Goal: Task Accomplishment & Management: Manage account settings

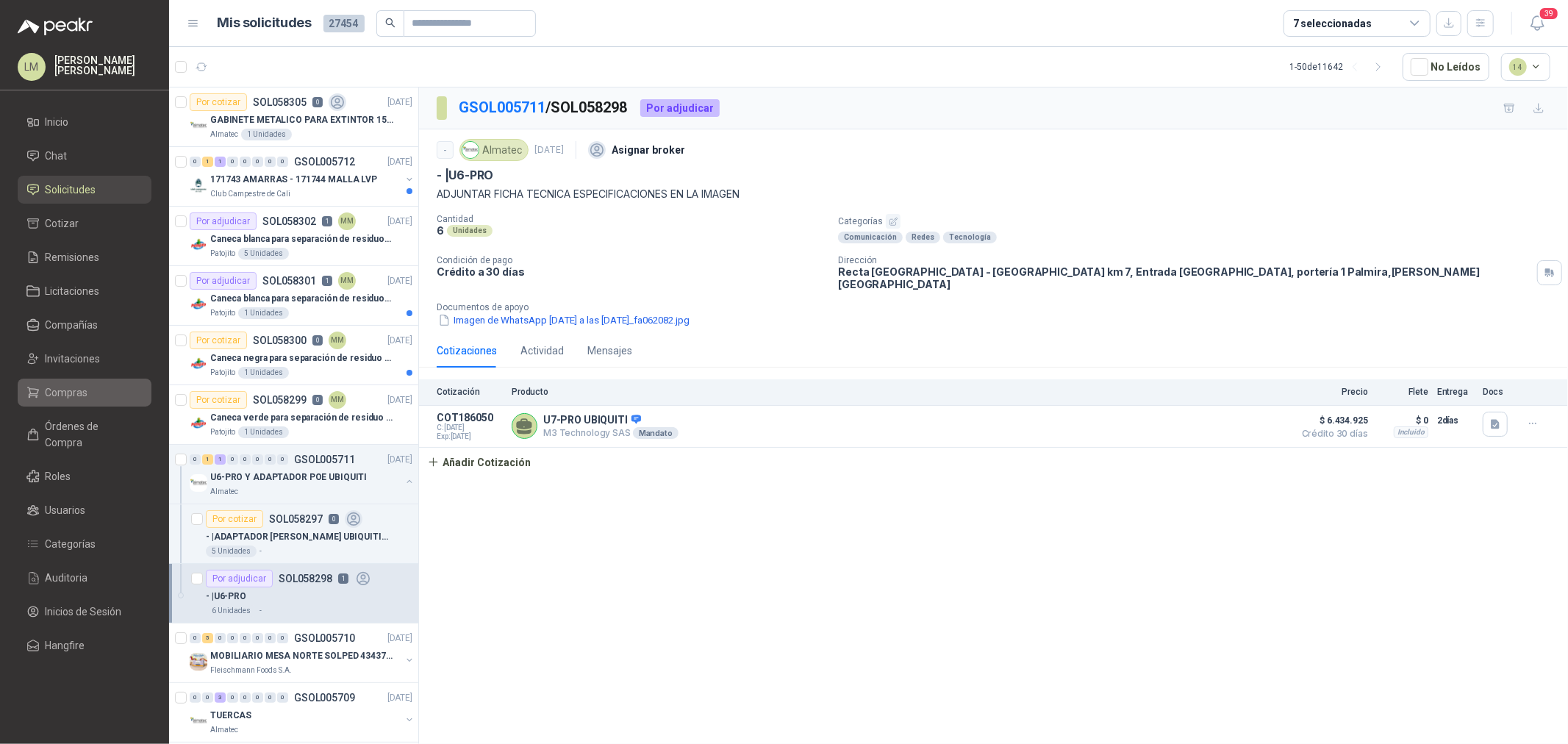
click at [59, 395] on span "Compras" at bounding box center [66, 393] width 42 height 16
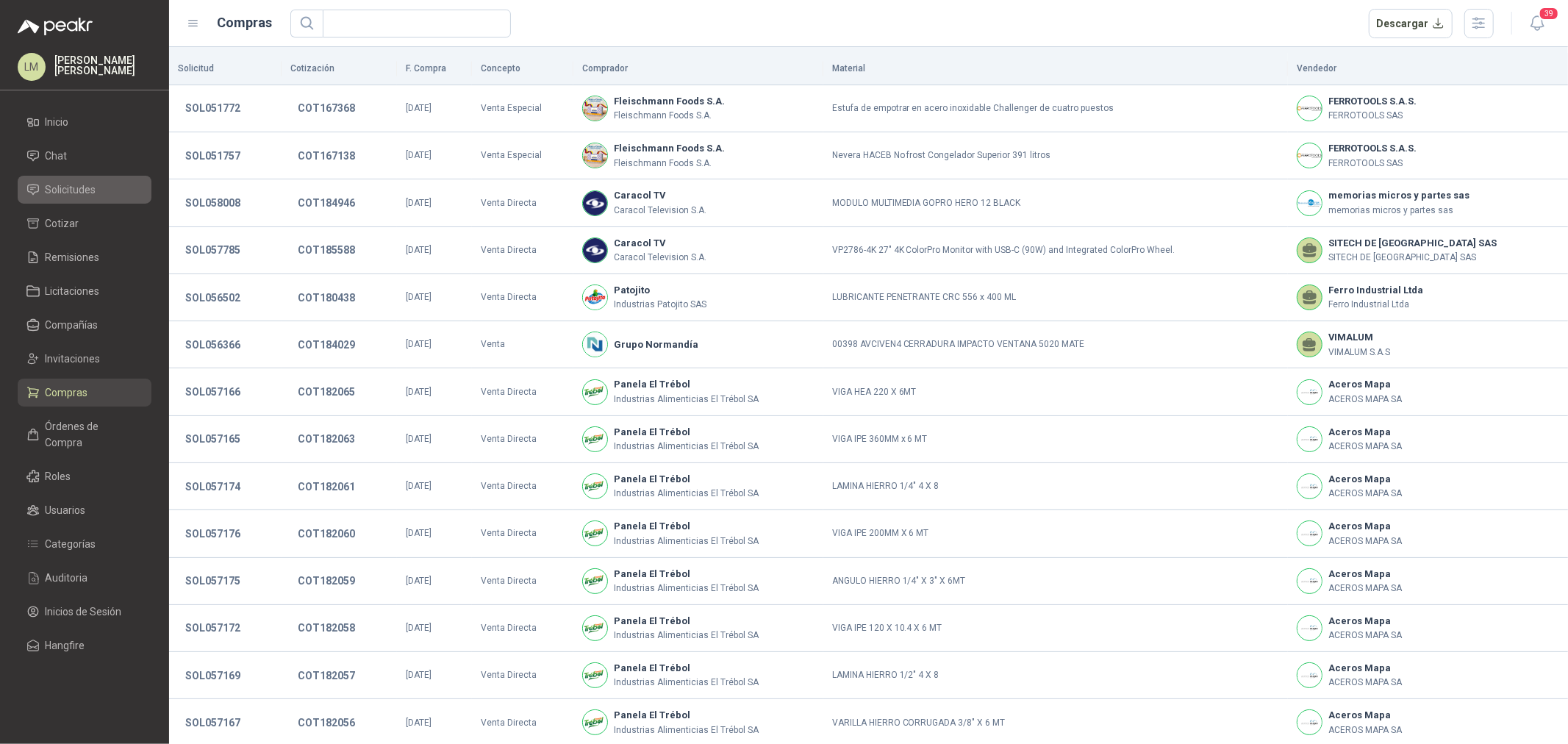
click at [75, 192] on span "Solicitudes" at bounding box center [71, 190] width 50 height 16
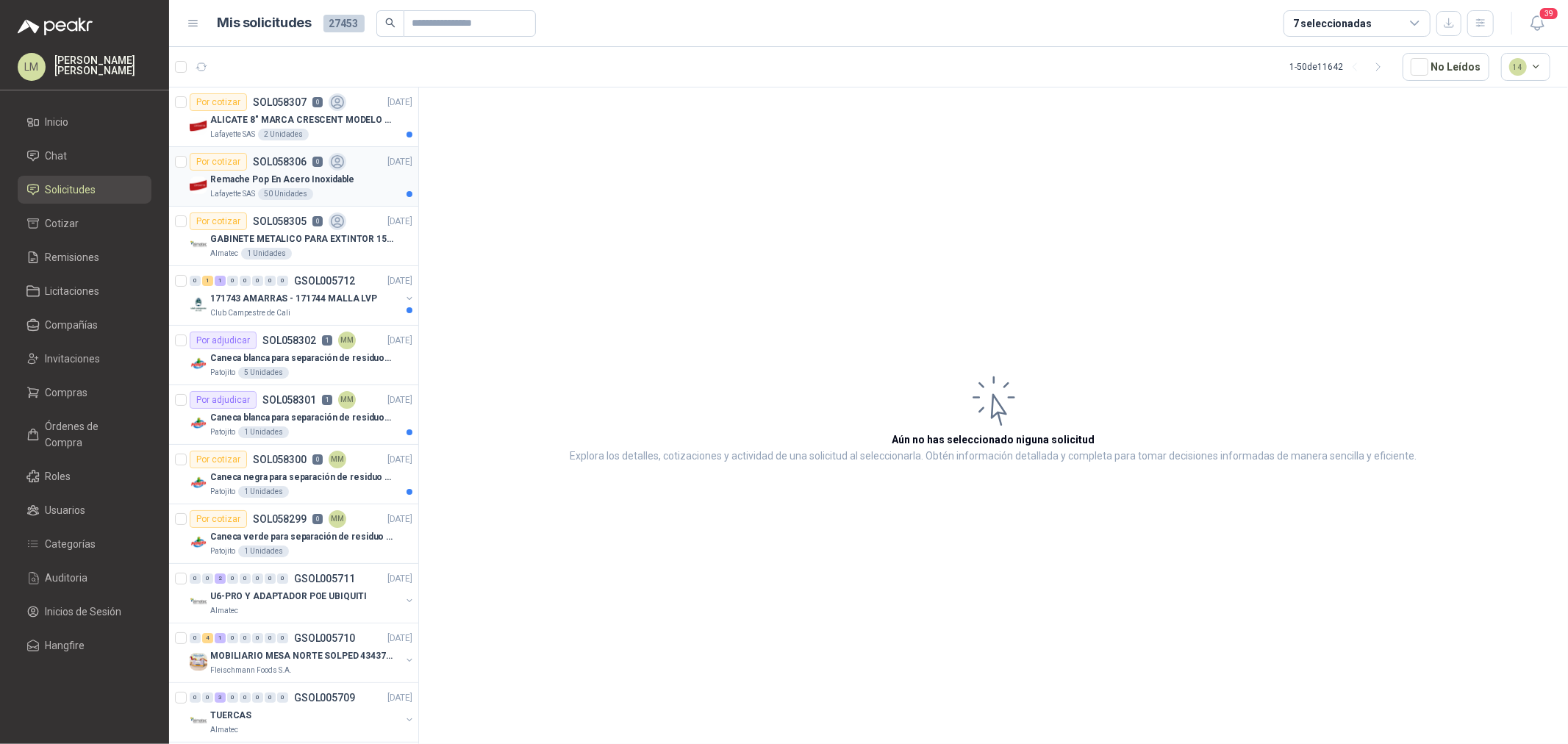
click at [277, 177] on p "Remache Pop En Acero Inoxidable" at bounding box center [282, 180] width 144 height 14
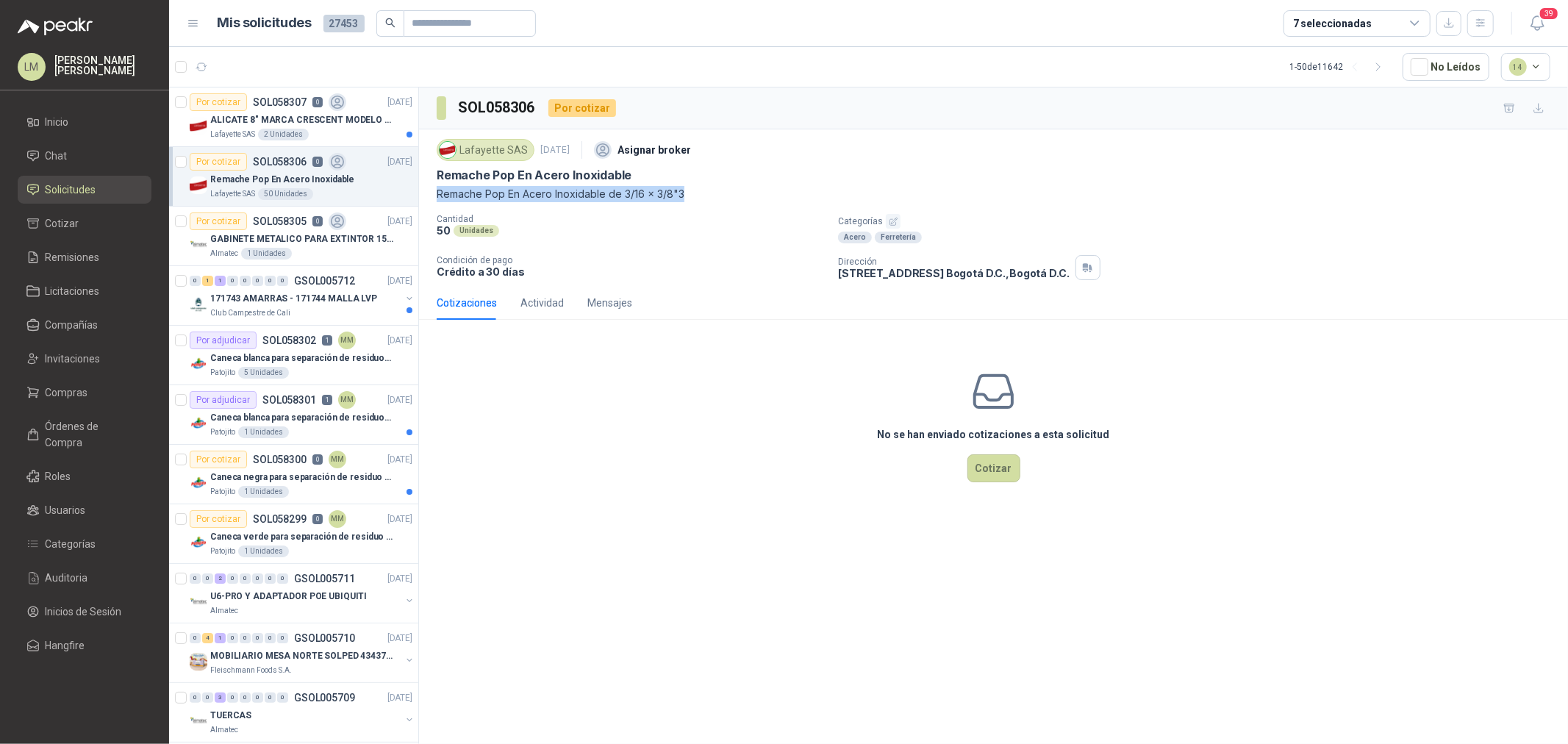
drag, startPoint x: 434, startPoint y: 191, endPoint x: 734, endPoint y: 197, distance: 300.1
click at [734, 197] on div "Lafayette SAS [DATE] Asignar broker [PERSON_NAME] Pop En Acero Inoxidable [PERS…" at bounding box center [994, 208] width 1150 height 156
copy p "Remache Pop En Acero Inoxidable de 3/16 x 3/8"3"
click at [309, 121] on p "ALICATE 8" MARCA CRESCENT MODELO 38008tv" at bounding box center [302, 120] width 183 height 14
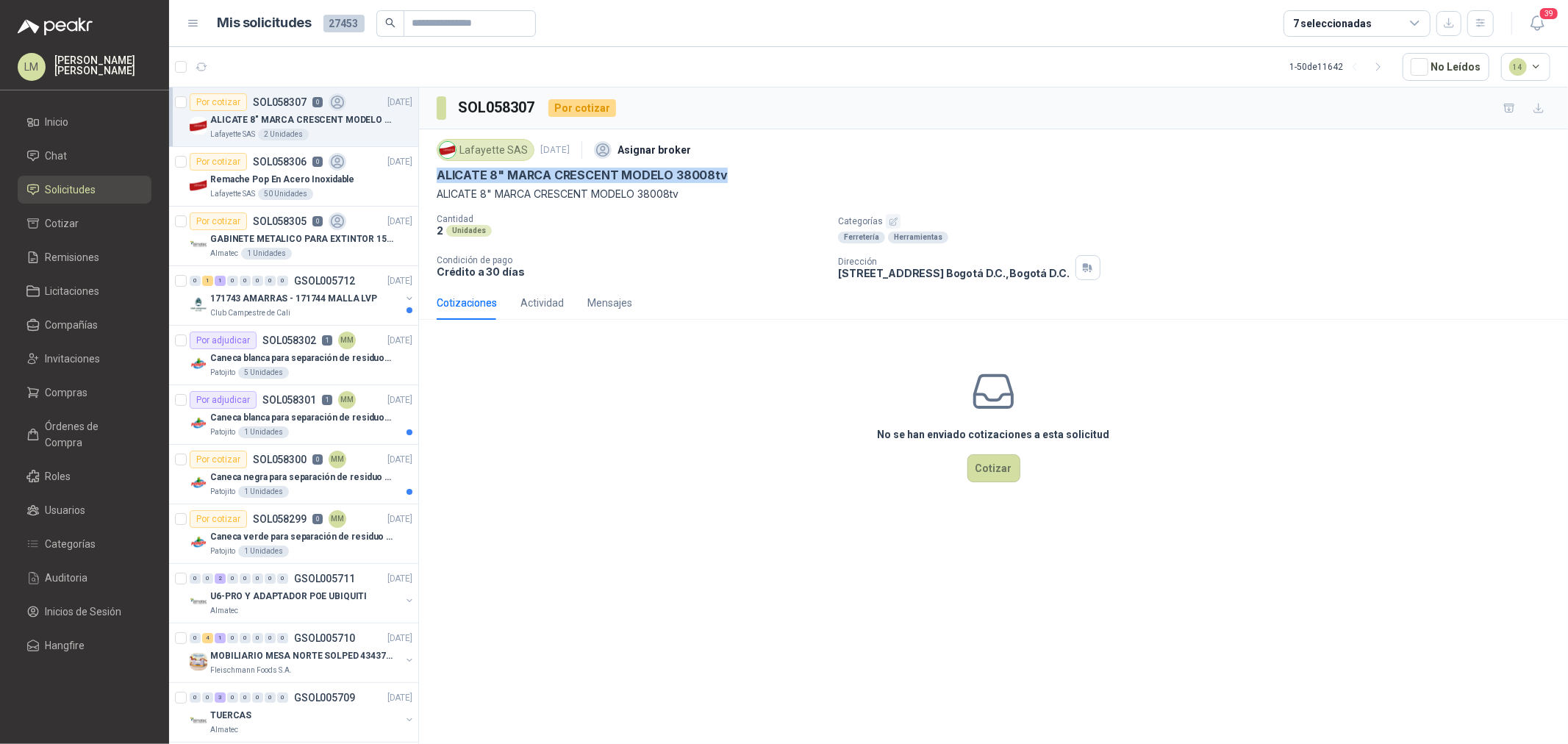
drag, startPoint x: 436, startPoint y: 175, endPoint x: 740, endPoint y: 174, distance: 304.0
click at [740, 174] on div "Lafayette SAS [DATE] Asignar broker ALICATE 8" MARCA CRESCENT MODELO 38008tv AL…" at bounding box center [994, 208] width 1150 height 156
copy p "ALICATE 8" MARCA CRESCENT MODELO 38008tv"
click at [63, 363] on span "Invitaciones" at bounding box center [73, 359] width 55 height 16
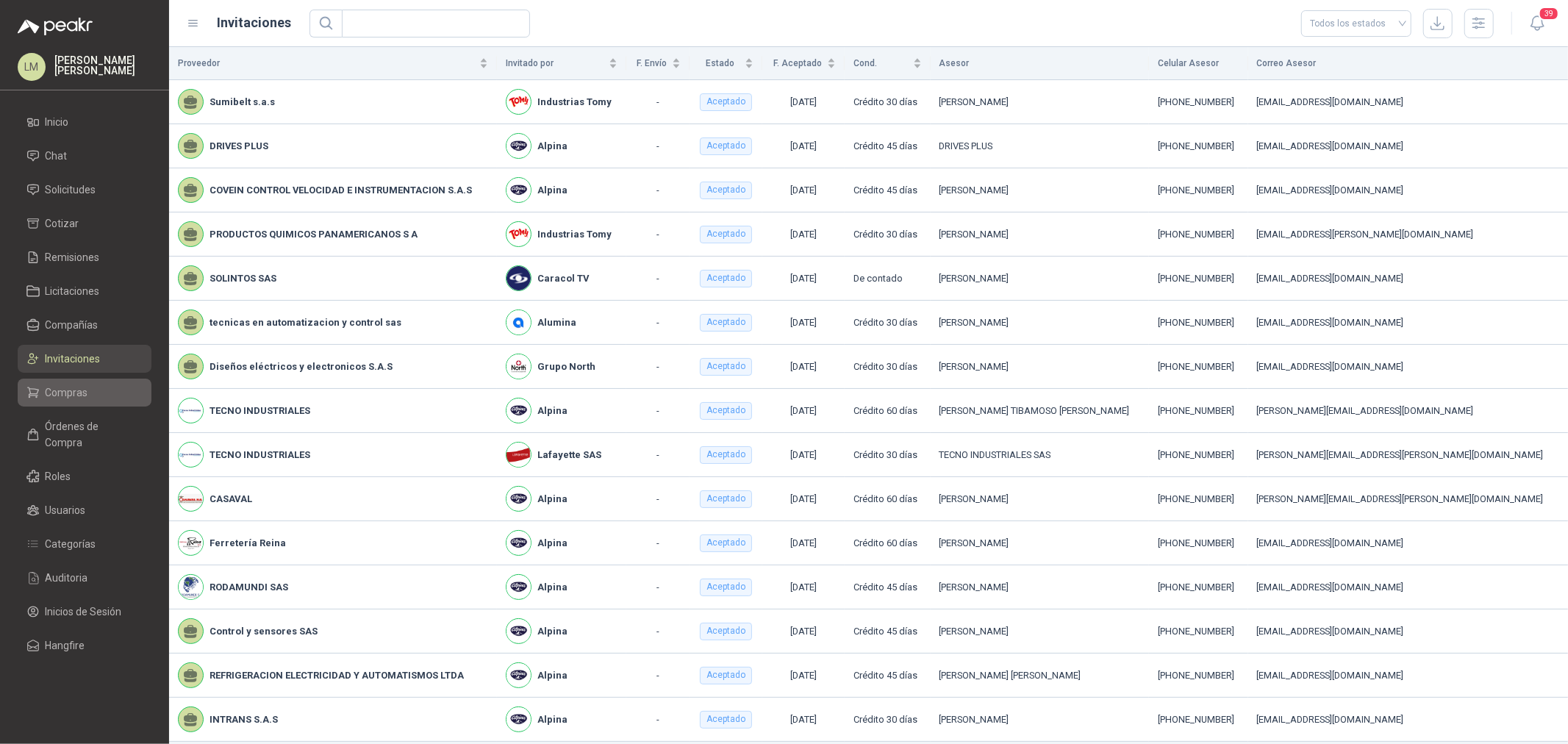
click at [66, 395] on span "Compras" at bounding box center [66, 393] width 42 height 16
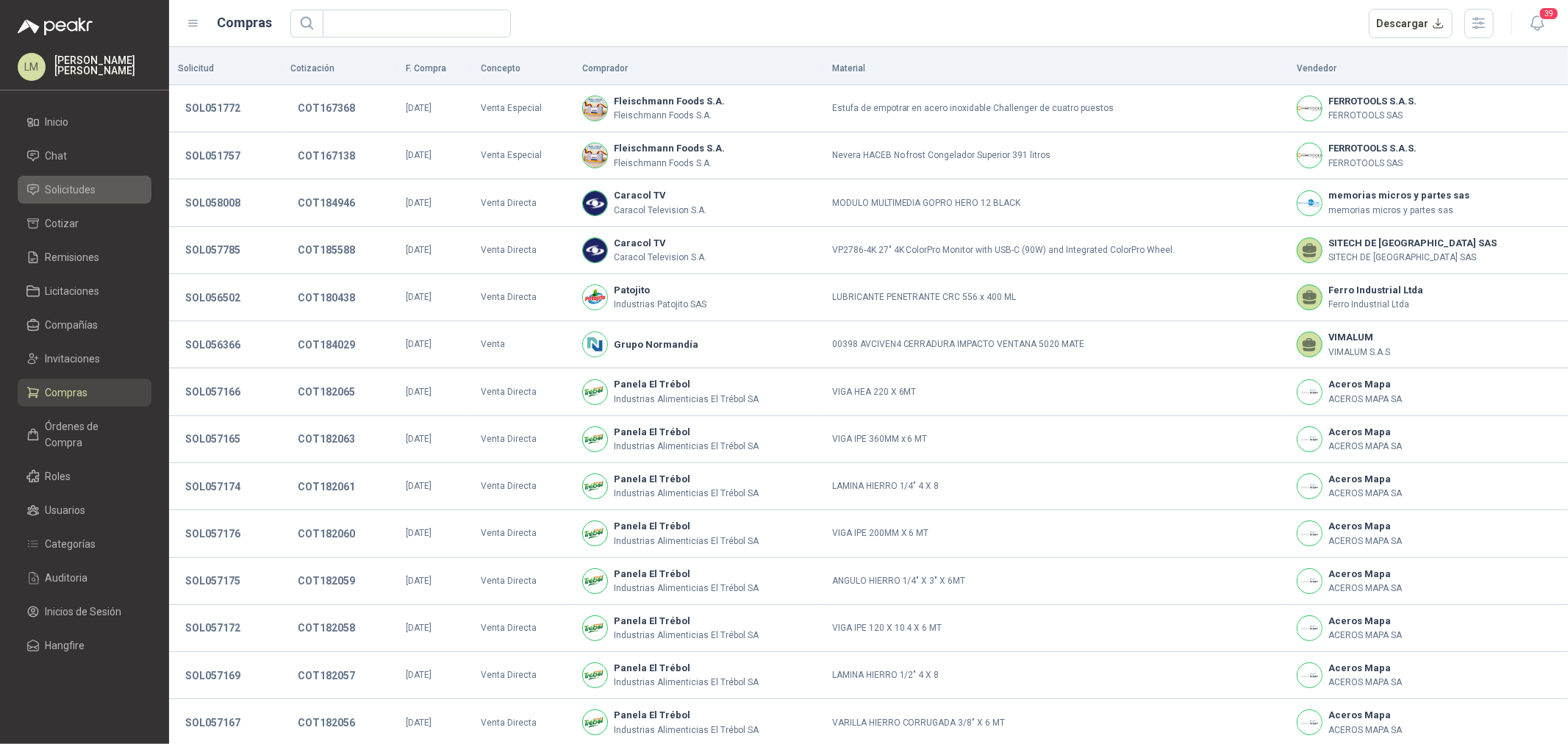
click at [68, 181] on link "Solicitudes" at bounding box center [84, 190] width 134 height 28
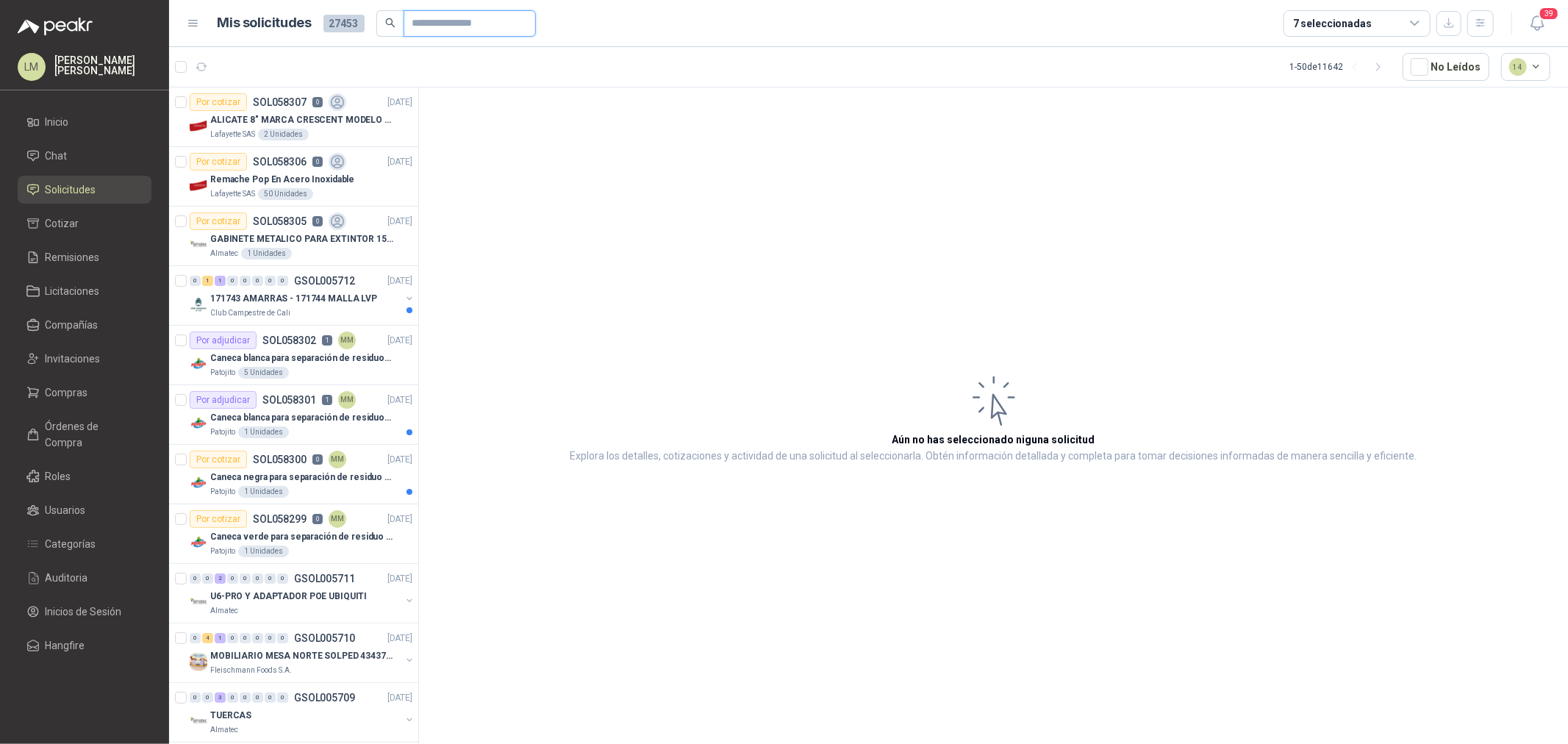
click at [427, 24] on input "text" at bounding box center [463, 23] width 103 height 25
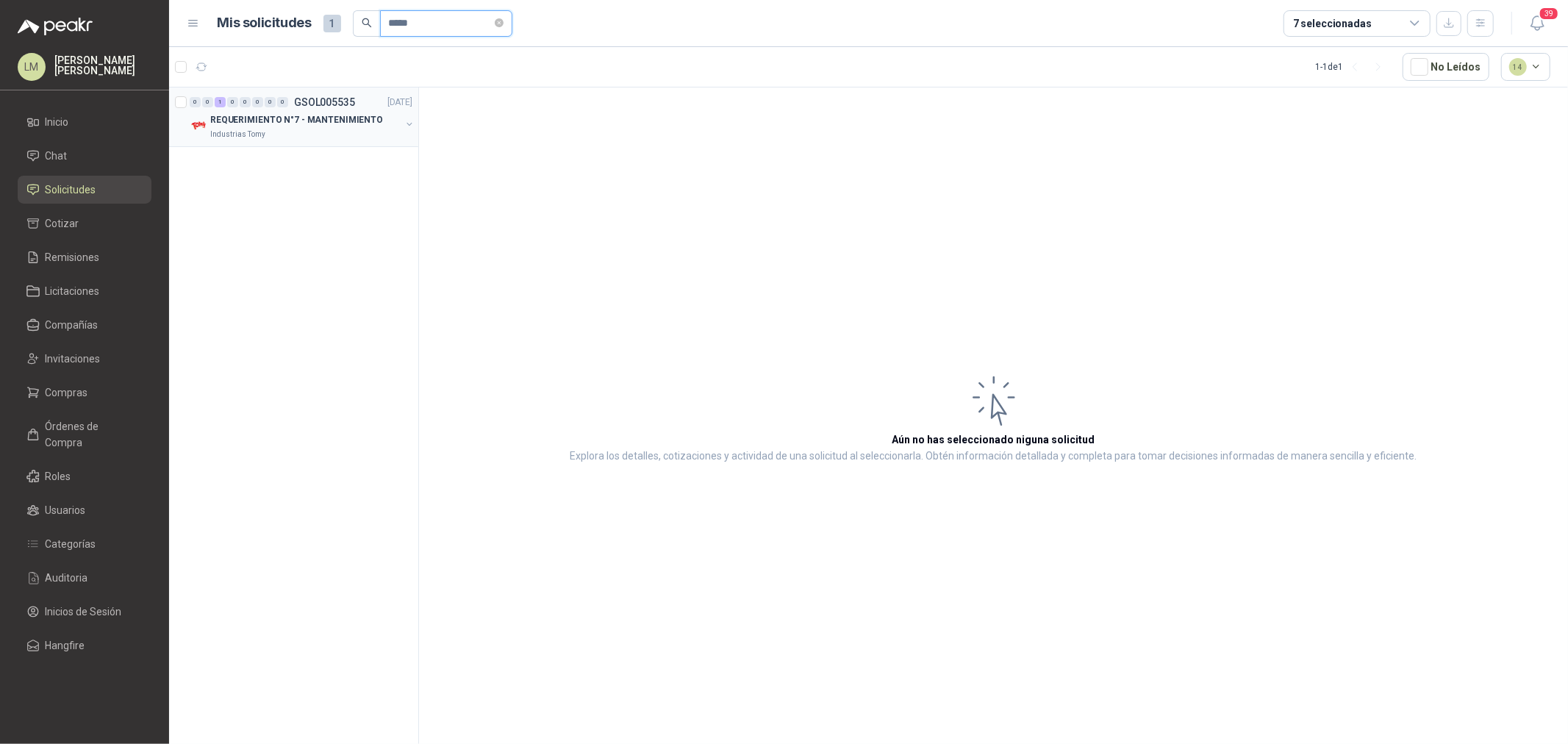
type input "*****"
click at [408, 124] on button "button" at bounding box center [409, 124] width 12 height 12
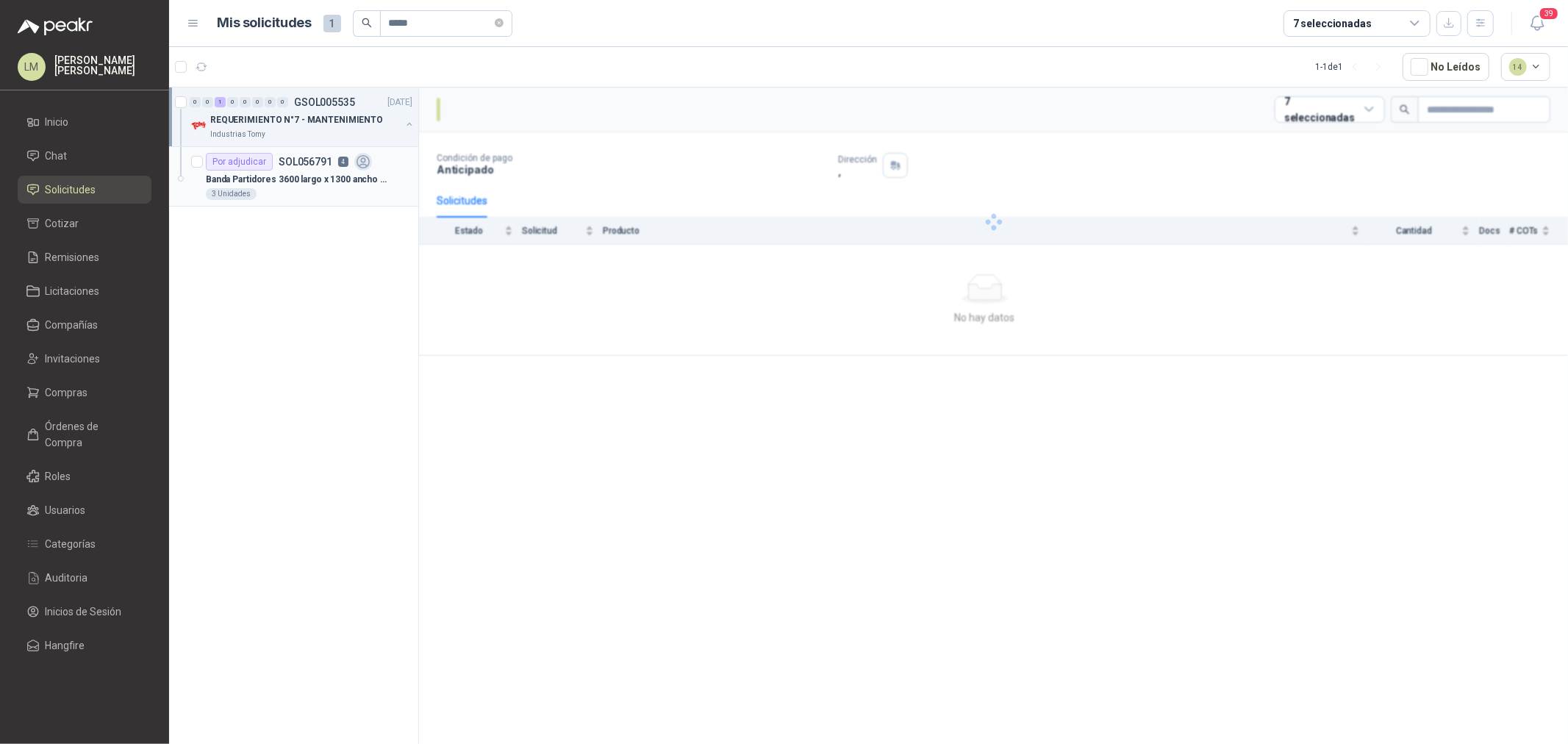
click at [341, 176] on p "Banda Partidores 3600 largo x 1300 ancho BANDA DELGADA T10 (POLIURETANO)" at bounding box center [297, 180] width 183 height 14
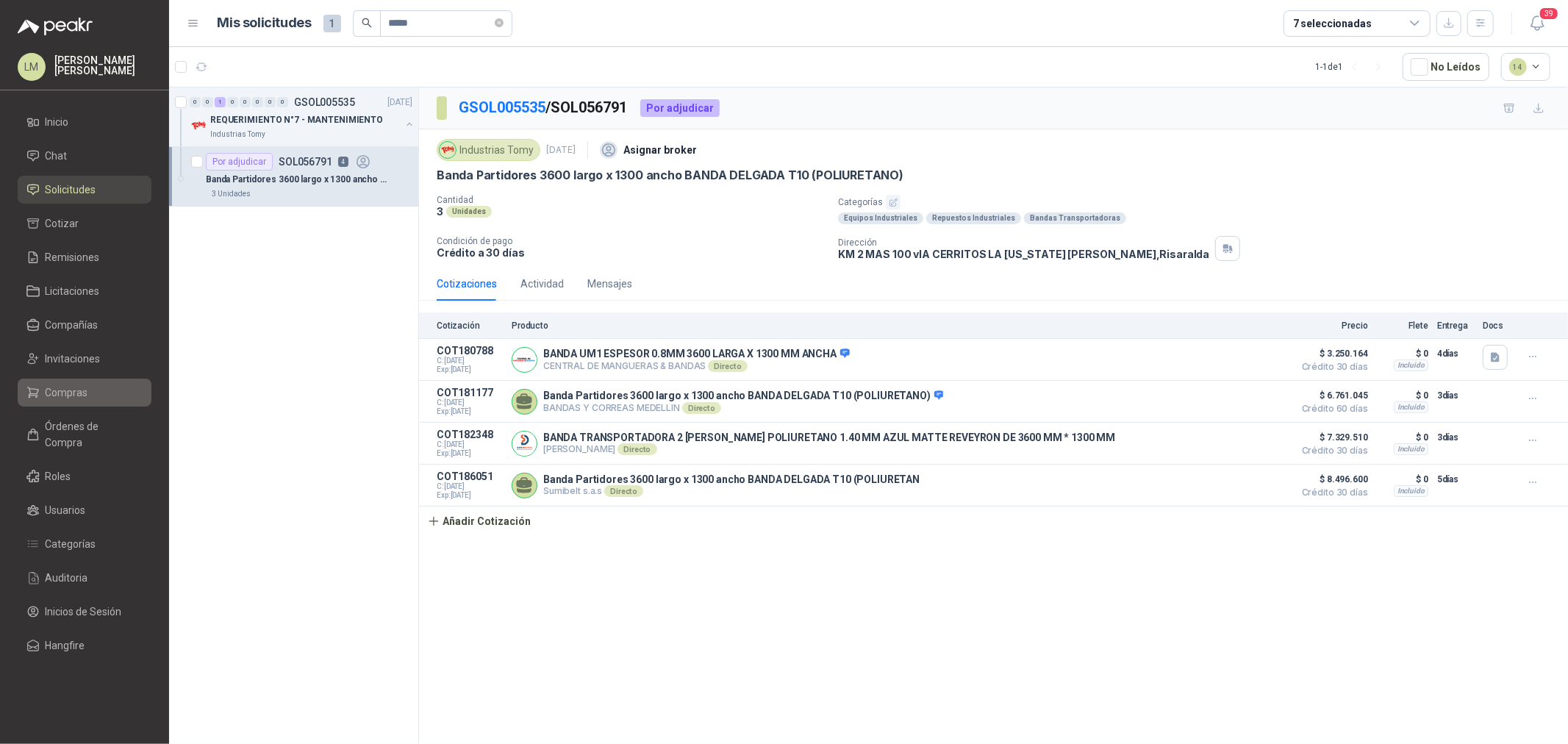
click at [78, 395] on span "Compras" at bounding box center [66, 393] width 42 height 16
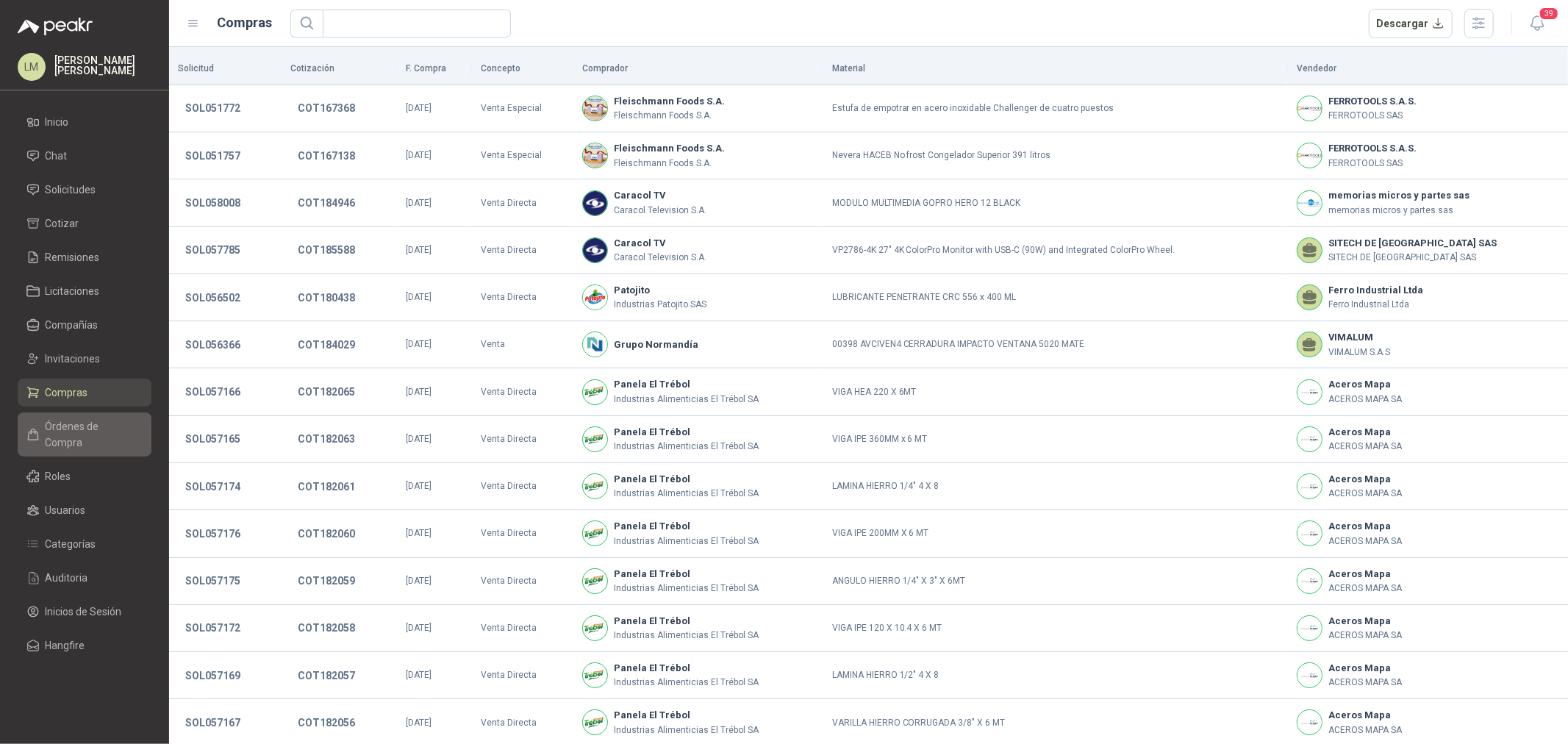
click at [78, 421] on span "Órdenes de Compra" at bounding box center [92, 435] width 92 height 32
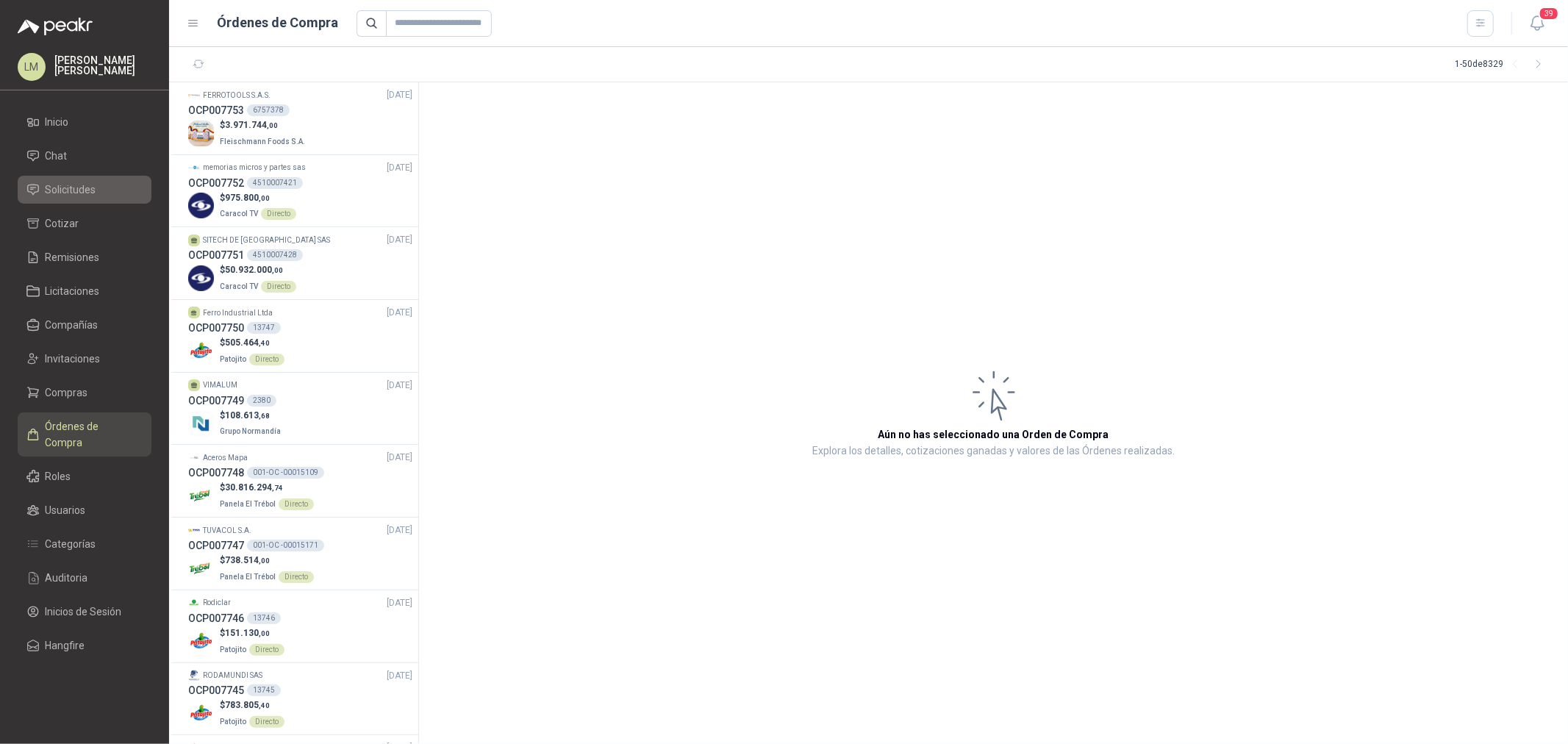
click at [76, 182] on span "Solicitudes" at bounding box center [71, 190] width 50 height 16
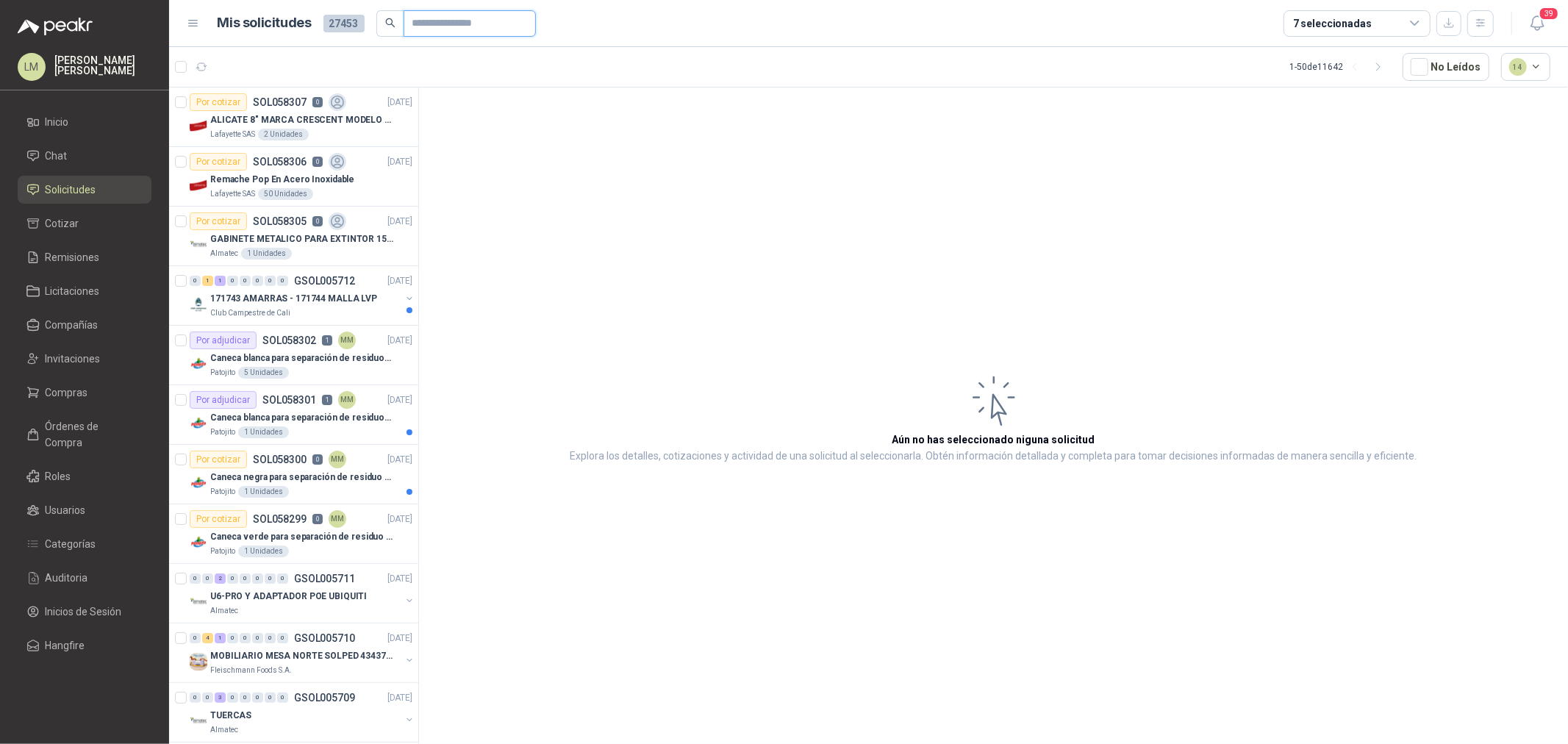
click at [438, 25] on input "text" at bounding box center [463, 23] width 103 height 25
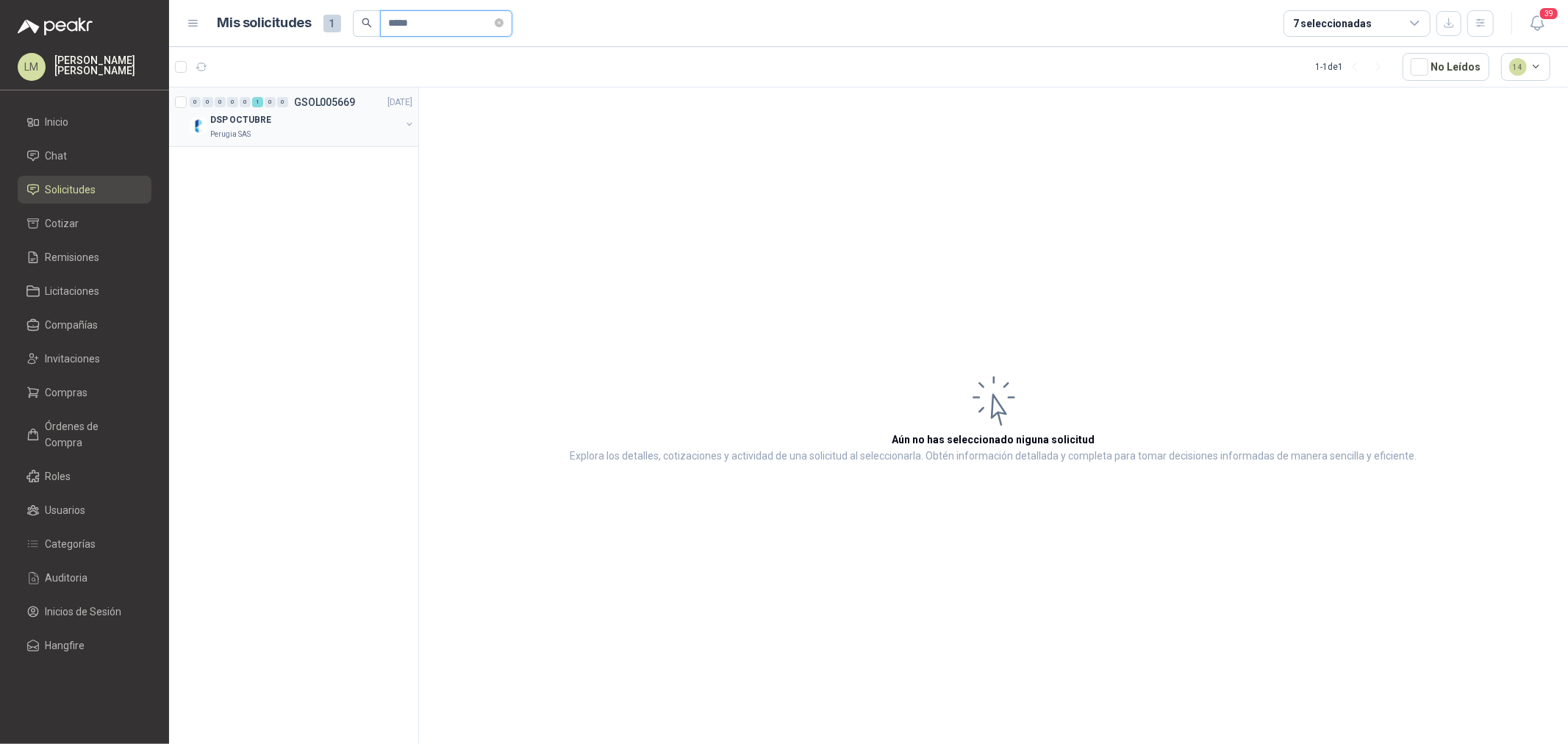
type input "*****"
click at [408, 127] on button "button" at bounding box center [409, 124] width 12 height 12
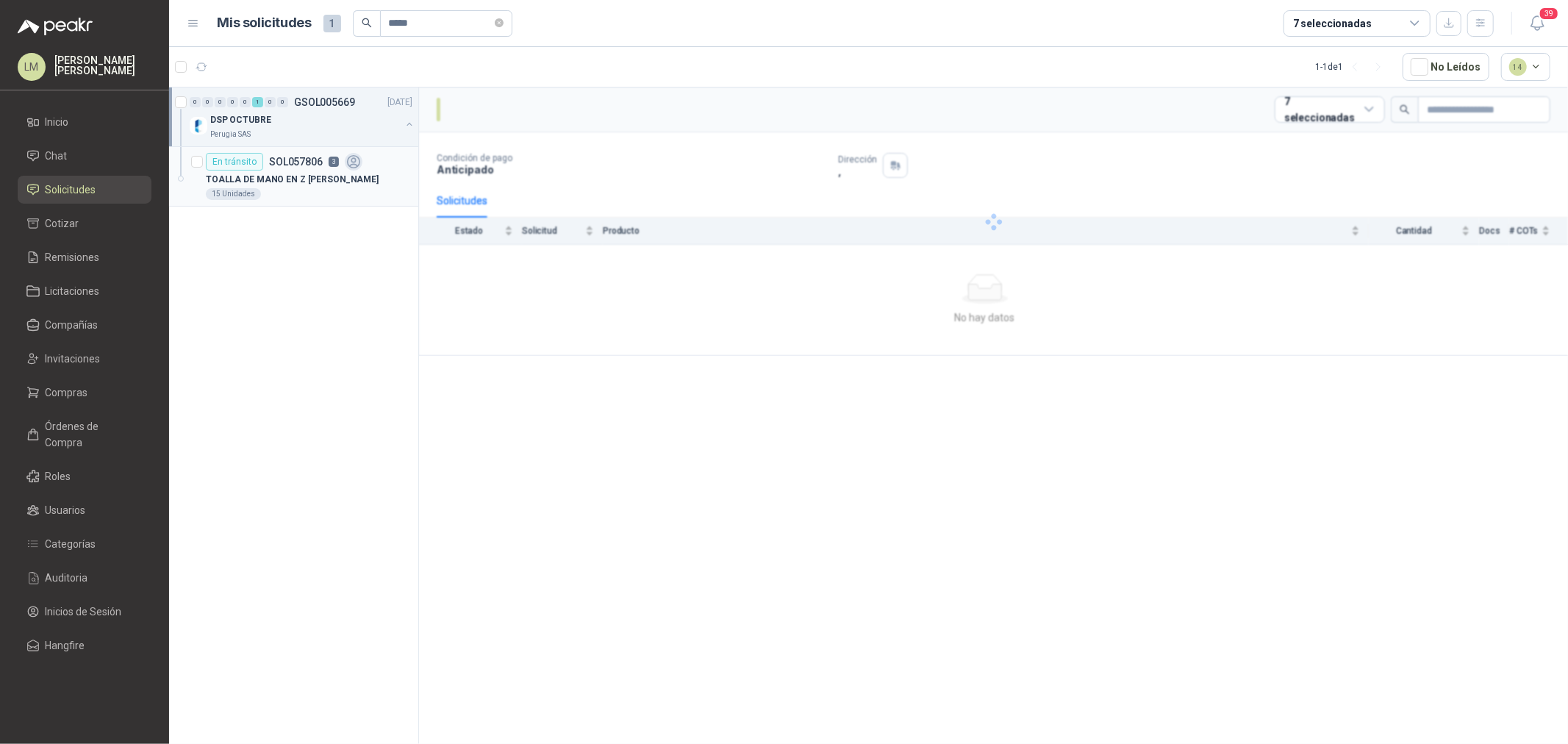
click at [371, 164] on div "En [PERSON_NAME] SOL057806 3" at bounding box center [309, 162] width 207 height 18
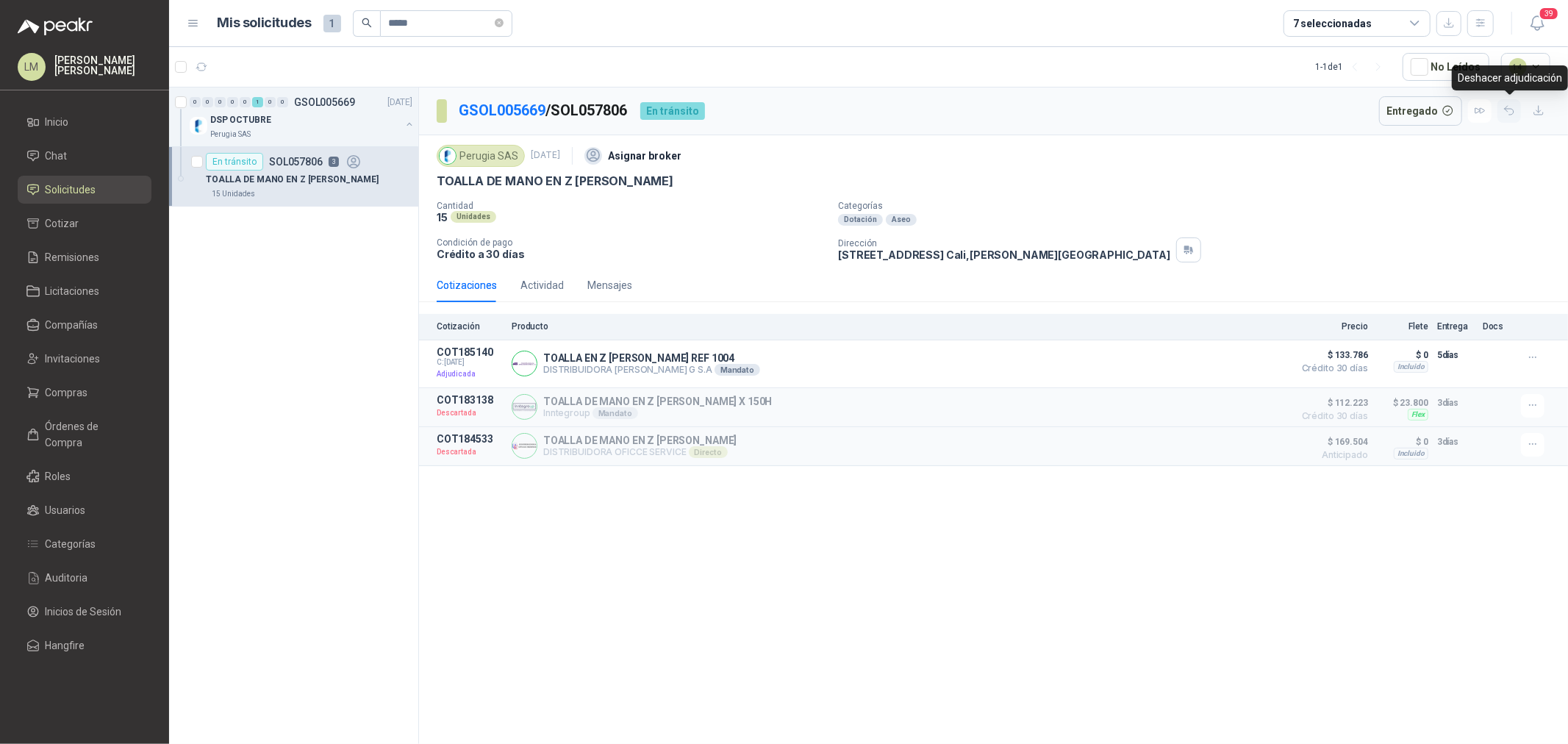
click at [1511, 114] on icon "button" at bounding box center [1510, 111] width 13 height 13
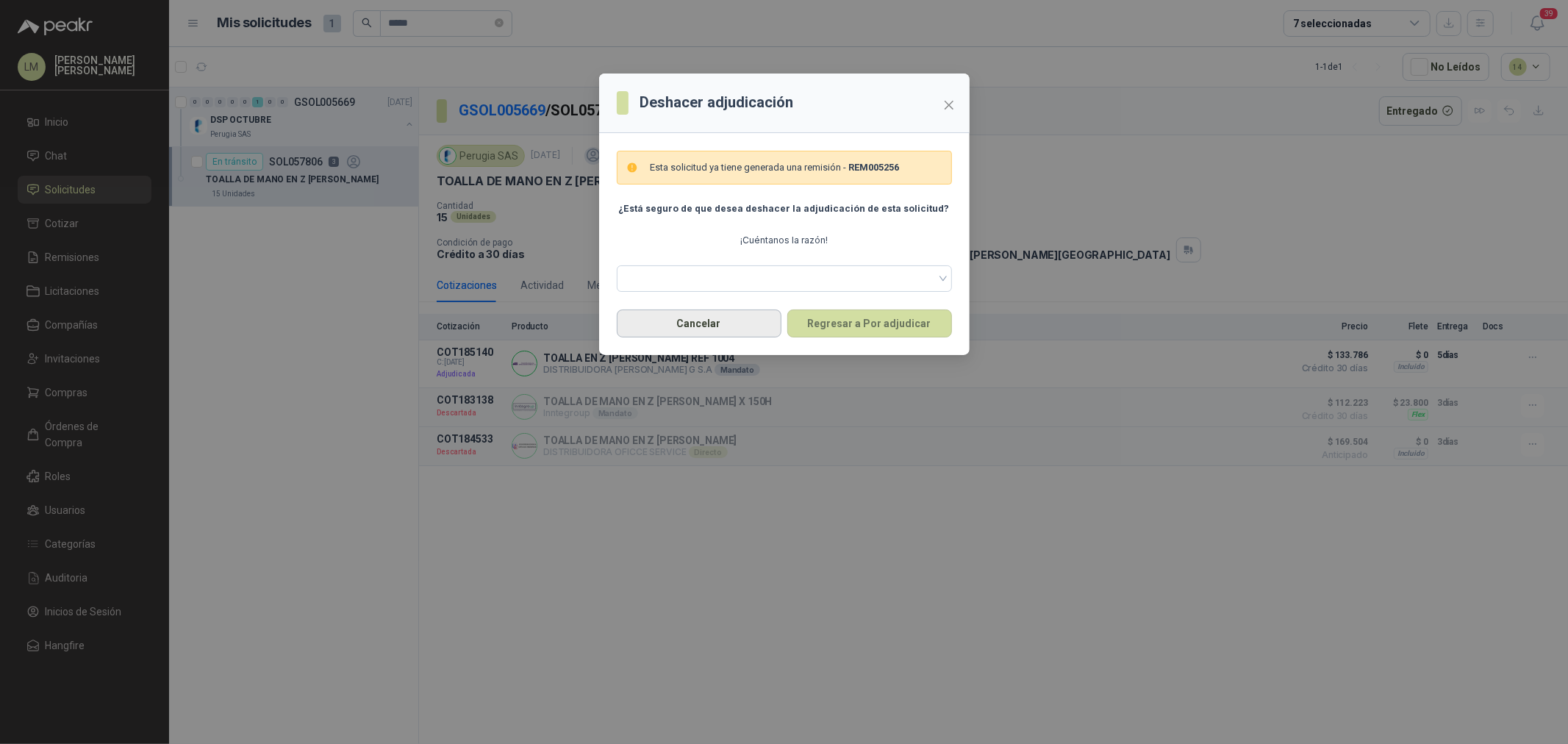
click at [714, 334] on button "Cancelar" at bounding box center [699, 323] width 164 height 28
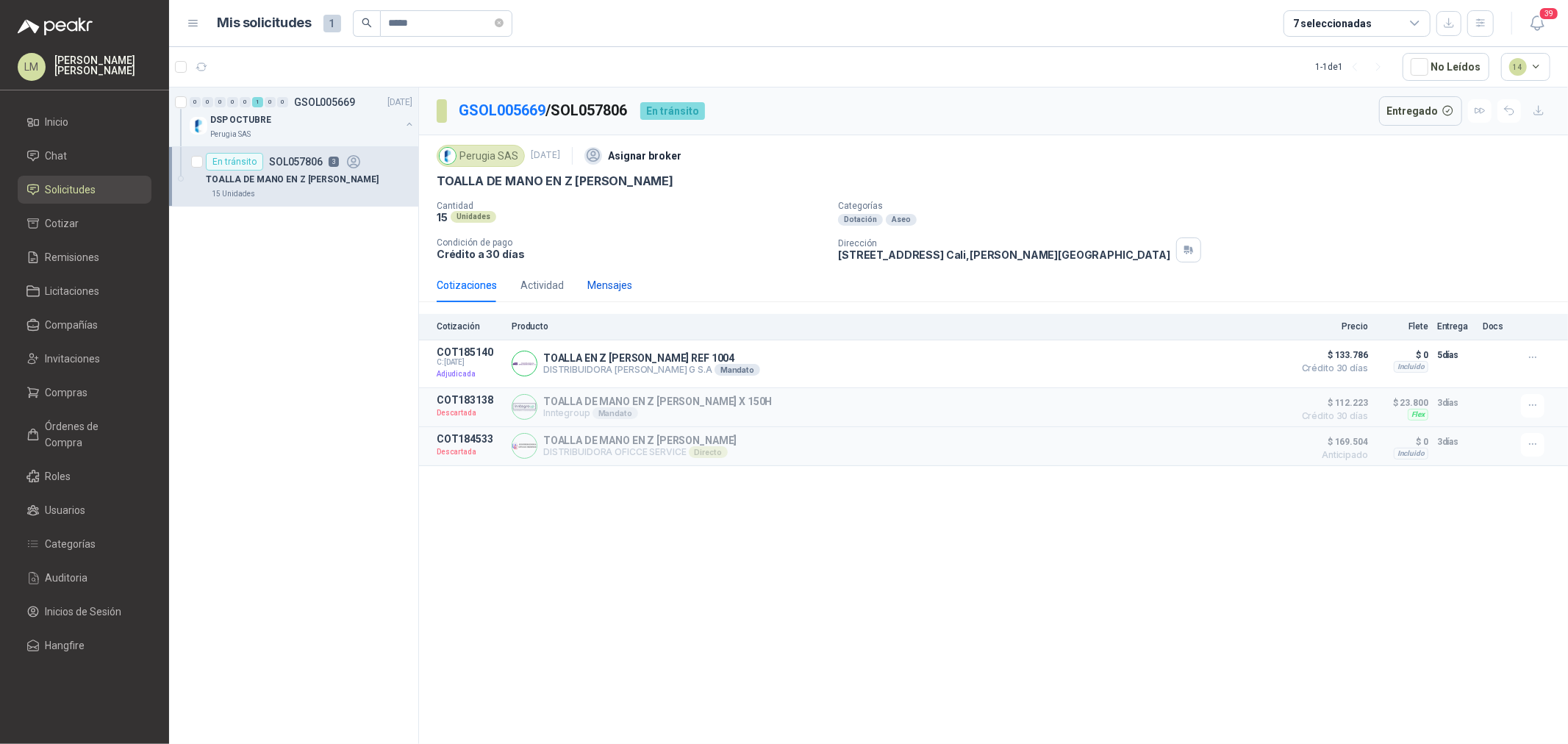
click at [613, 285] on div "Mensajes" at bounding box center [610, 286] width 45 height 16
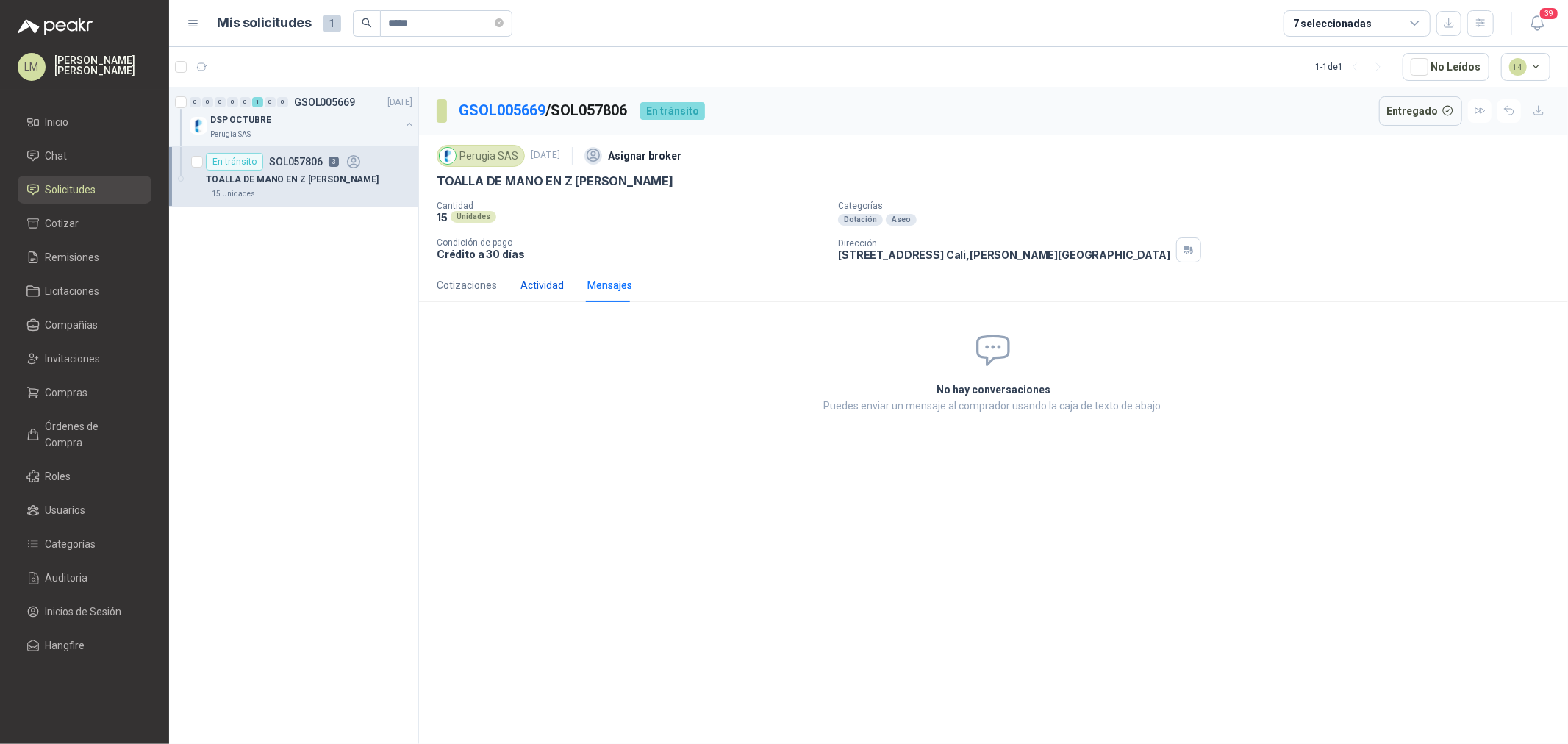
click at [534, 283] on div "Actividad" at bounding box center [542, 286] width 43 height 16
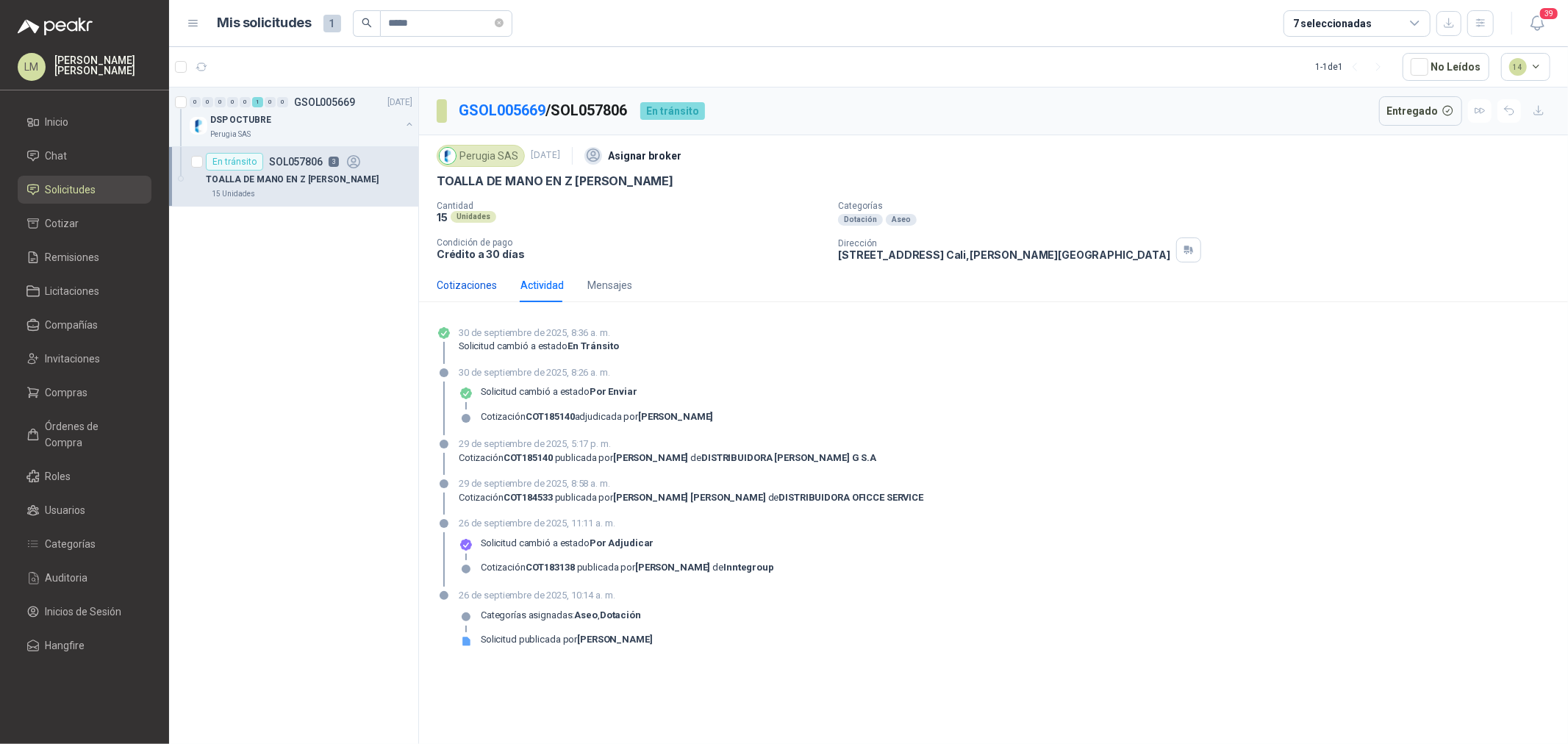
click at [449, 283] on div "Cotizaciones" at bounding box center [466, 286] width 60 height 16
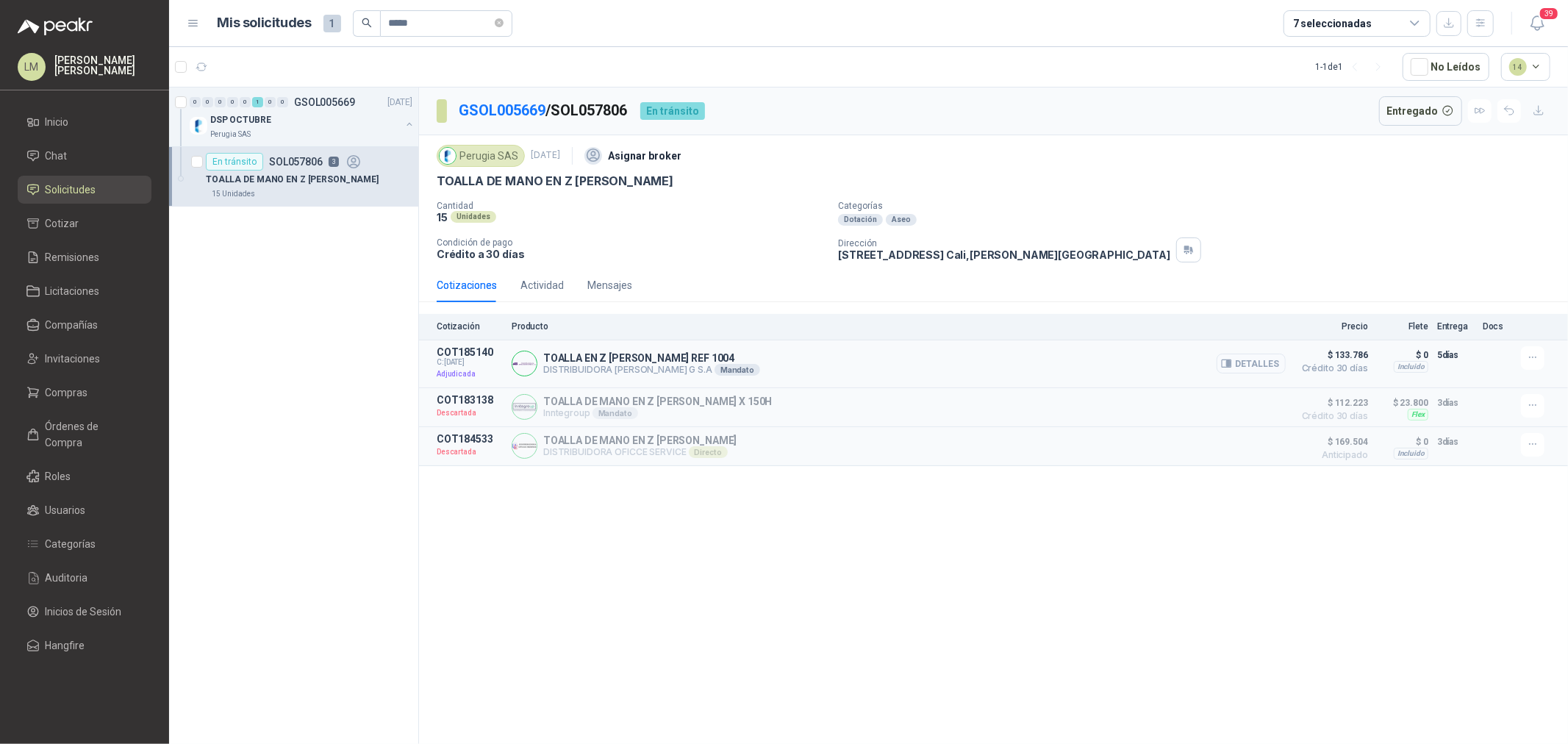
click at [1221, 357] on button "Detalles" at bounding box center [1251, 364] width 69 height 20
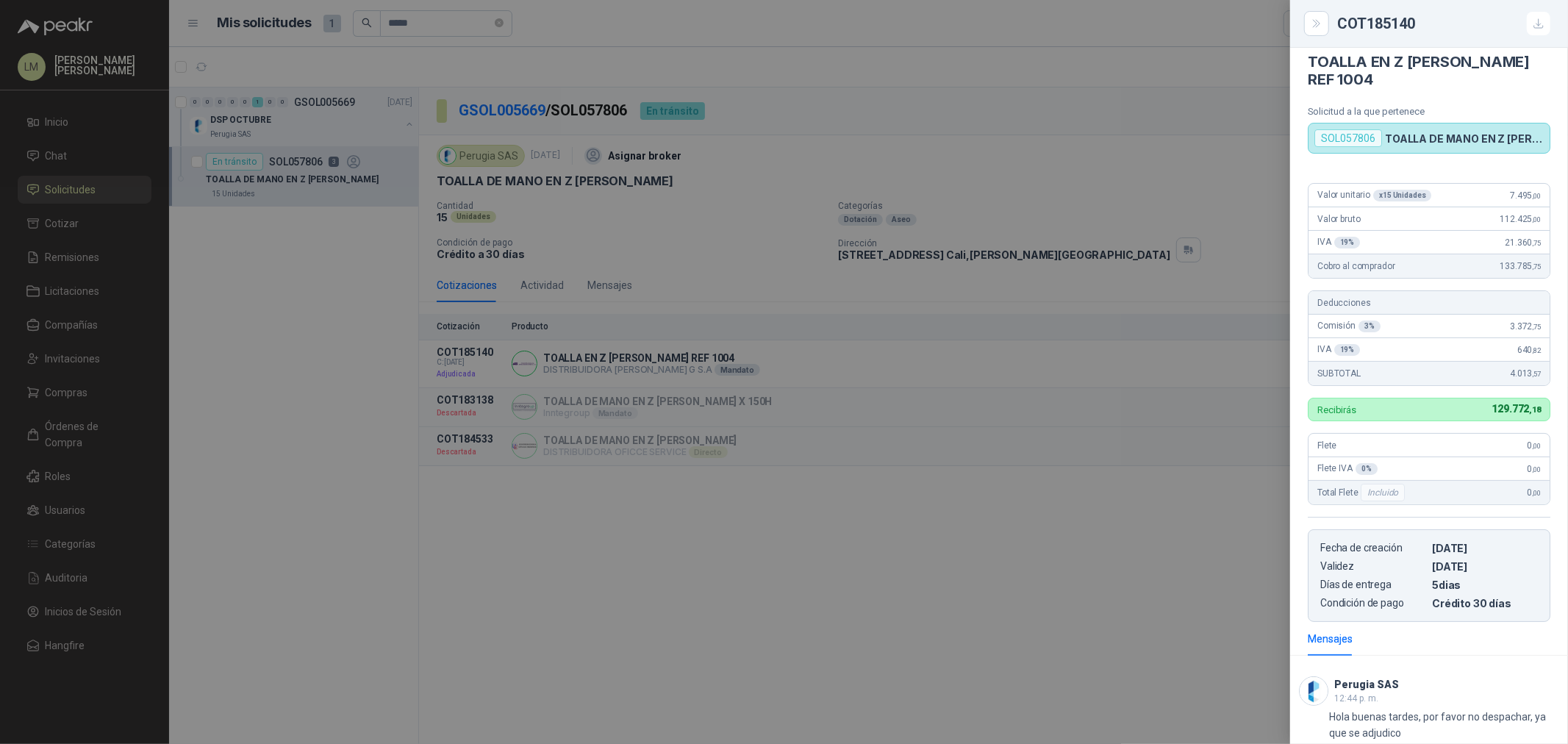
scroll to position [17, 0]
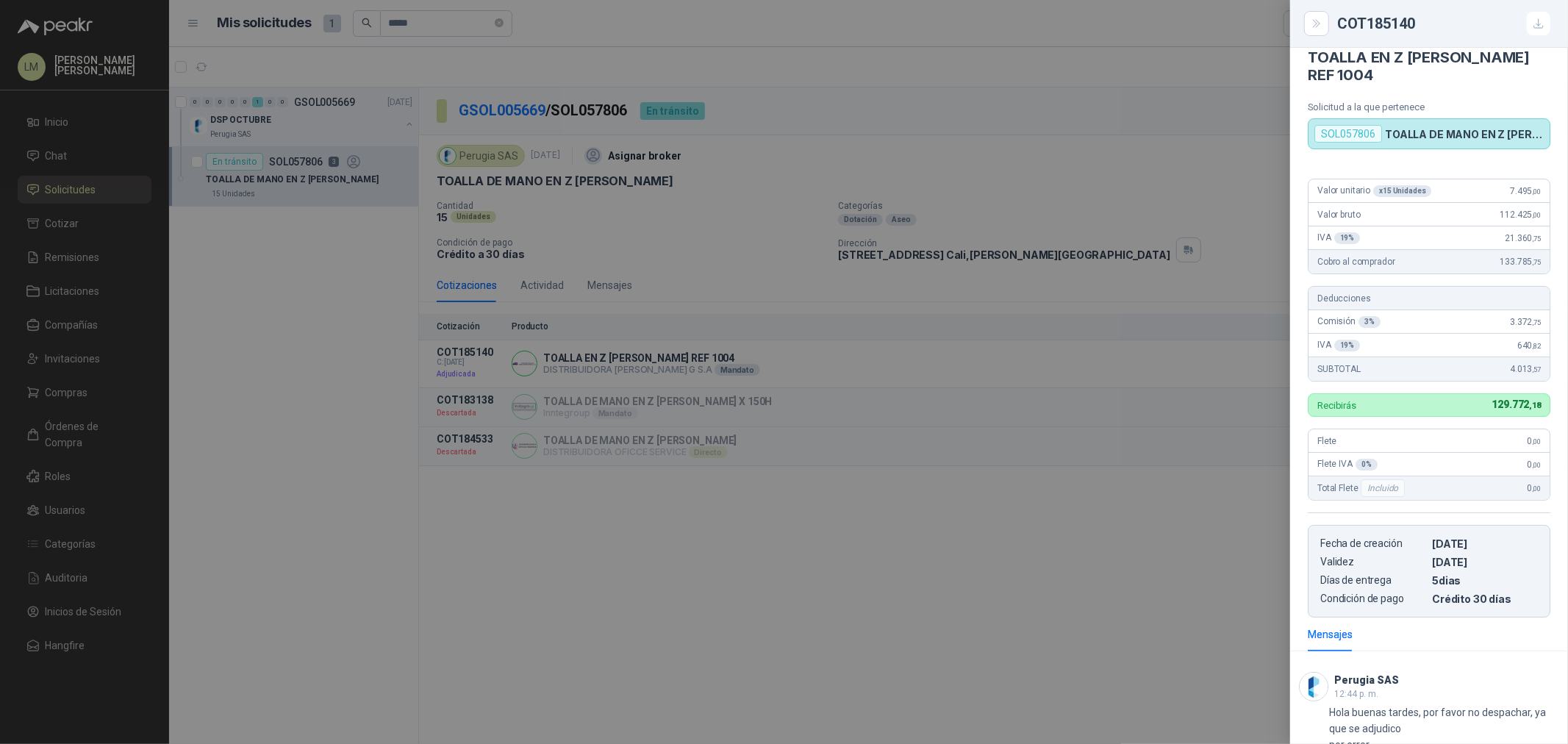
click at [1002, 229] on div at bounding box center [784, 372] width 1568 height 744
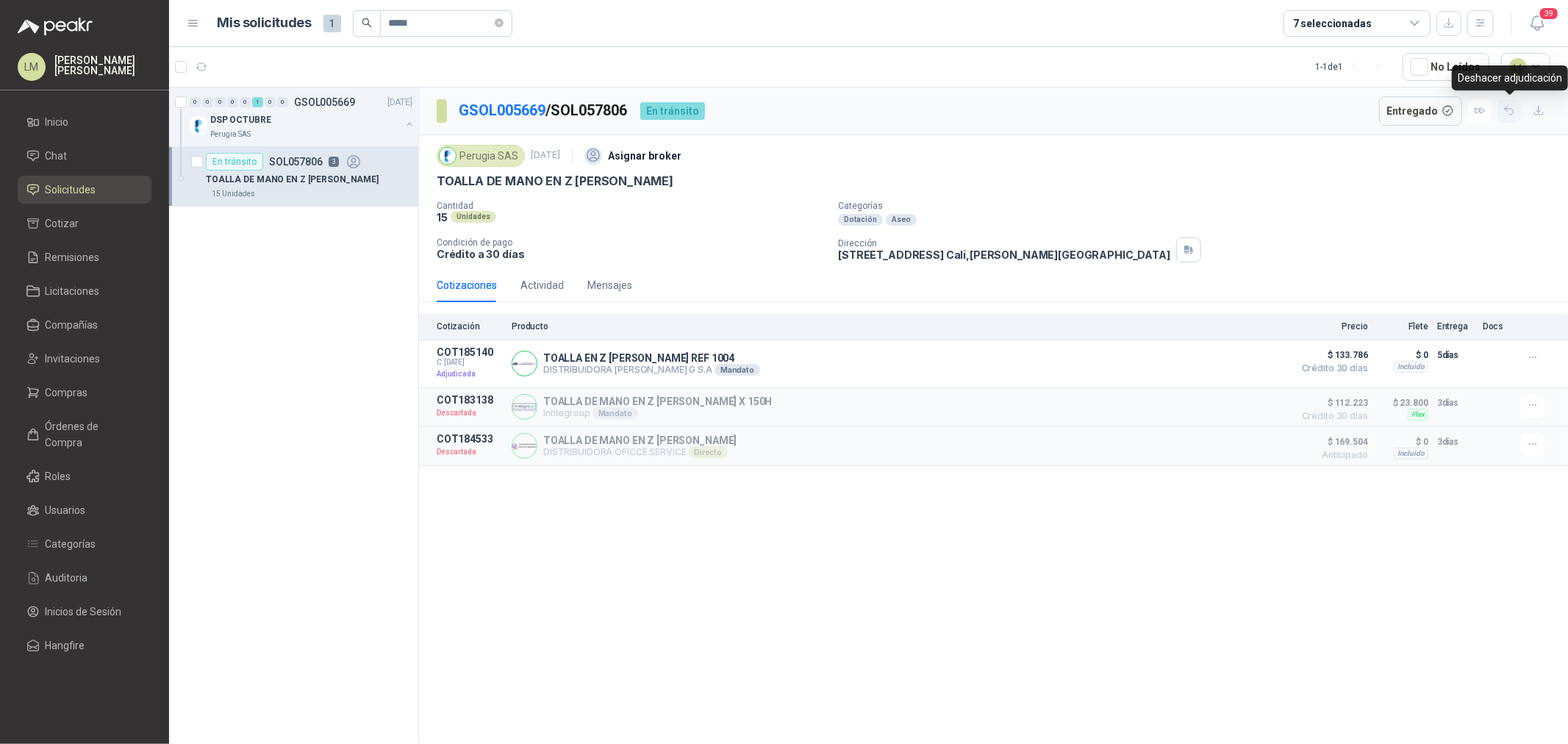
click at [1513, 113] on icon "button" at bounding box center [1510, 111] width 13 height 13
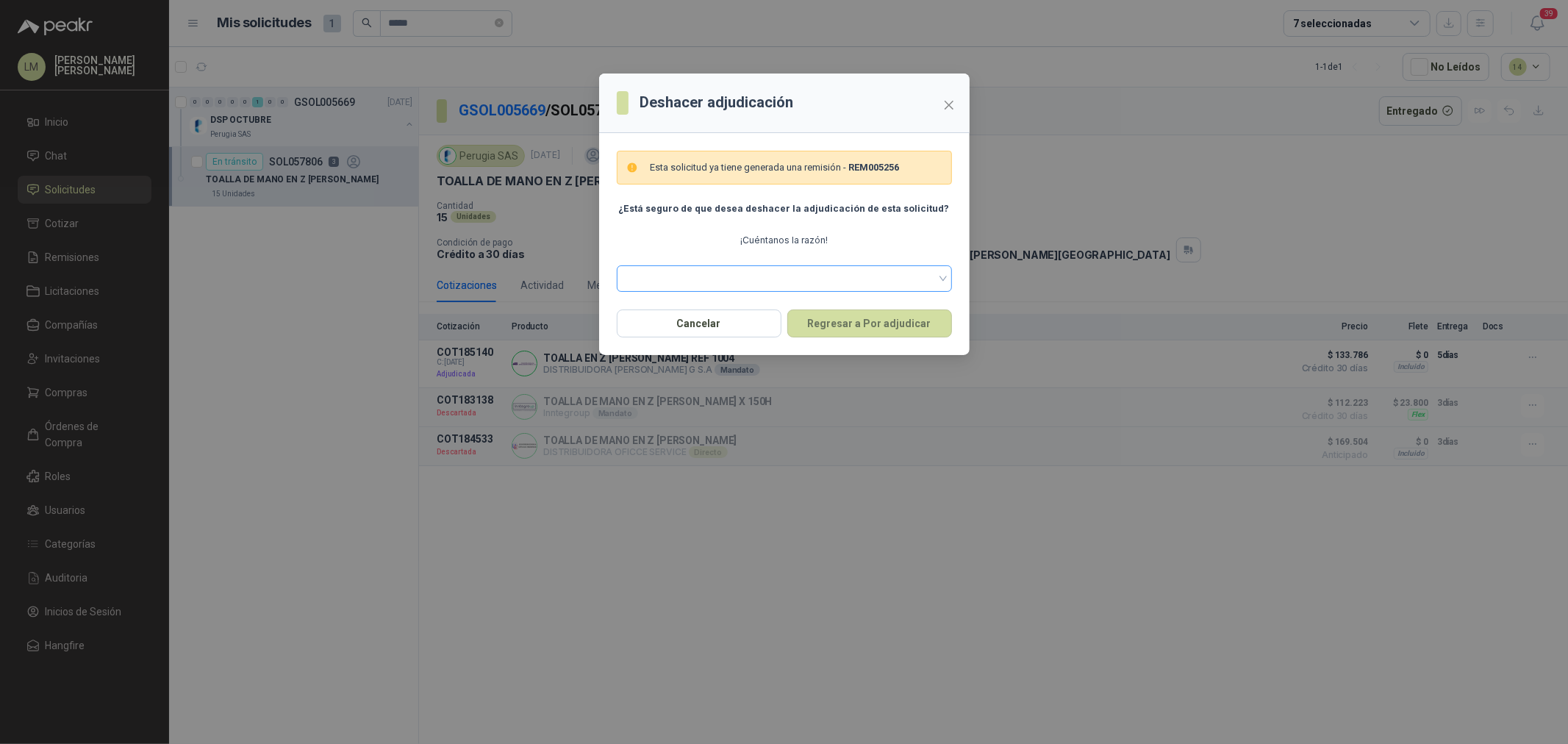
click at [828, 281] on span at bounding box center [785, 279] width 318 height 22
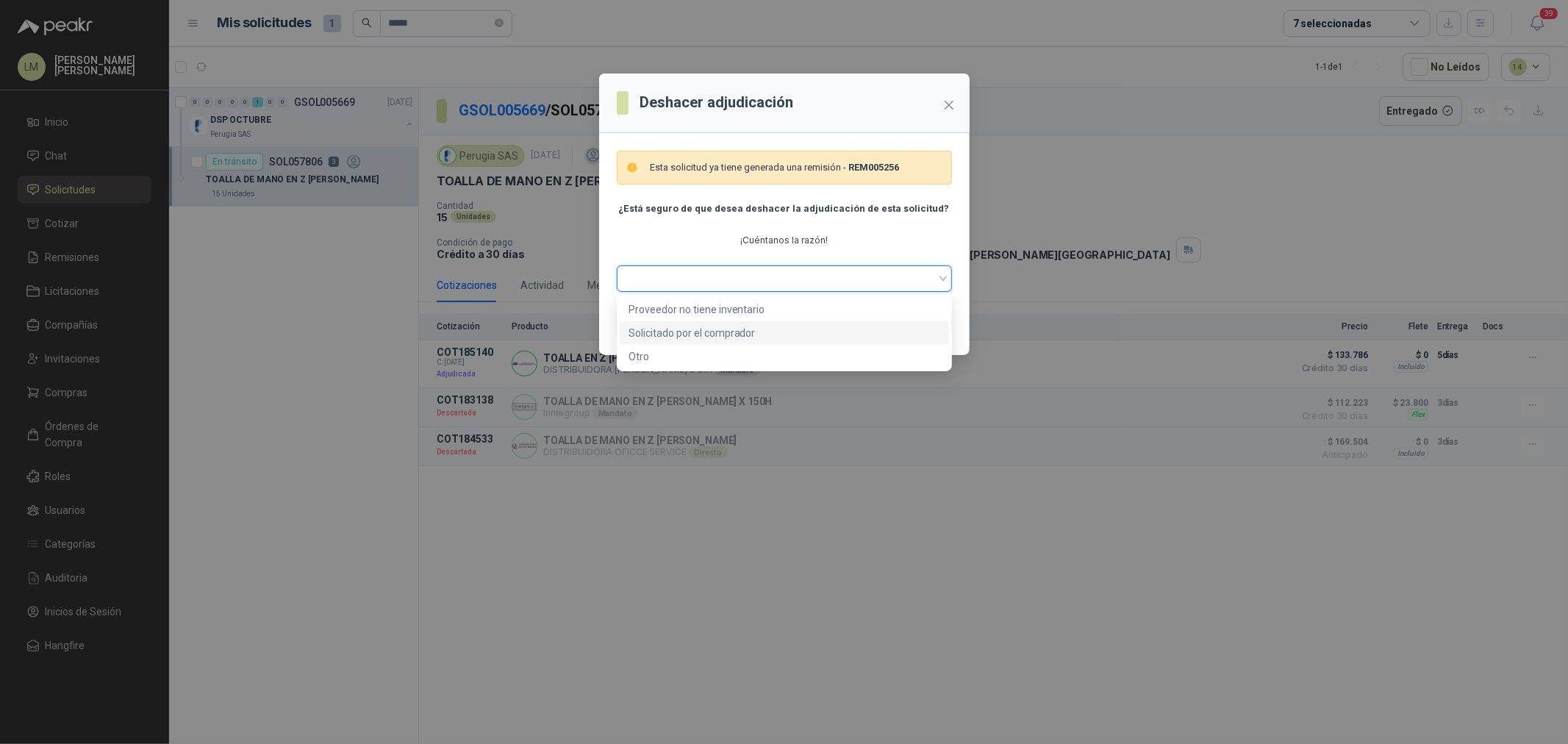
click at [703, 325] on div "Solicitado por el comprador" at bounding box center [784, 333] width 312 height 16
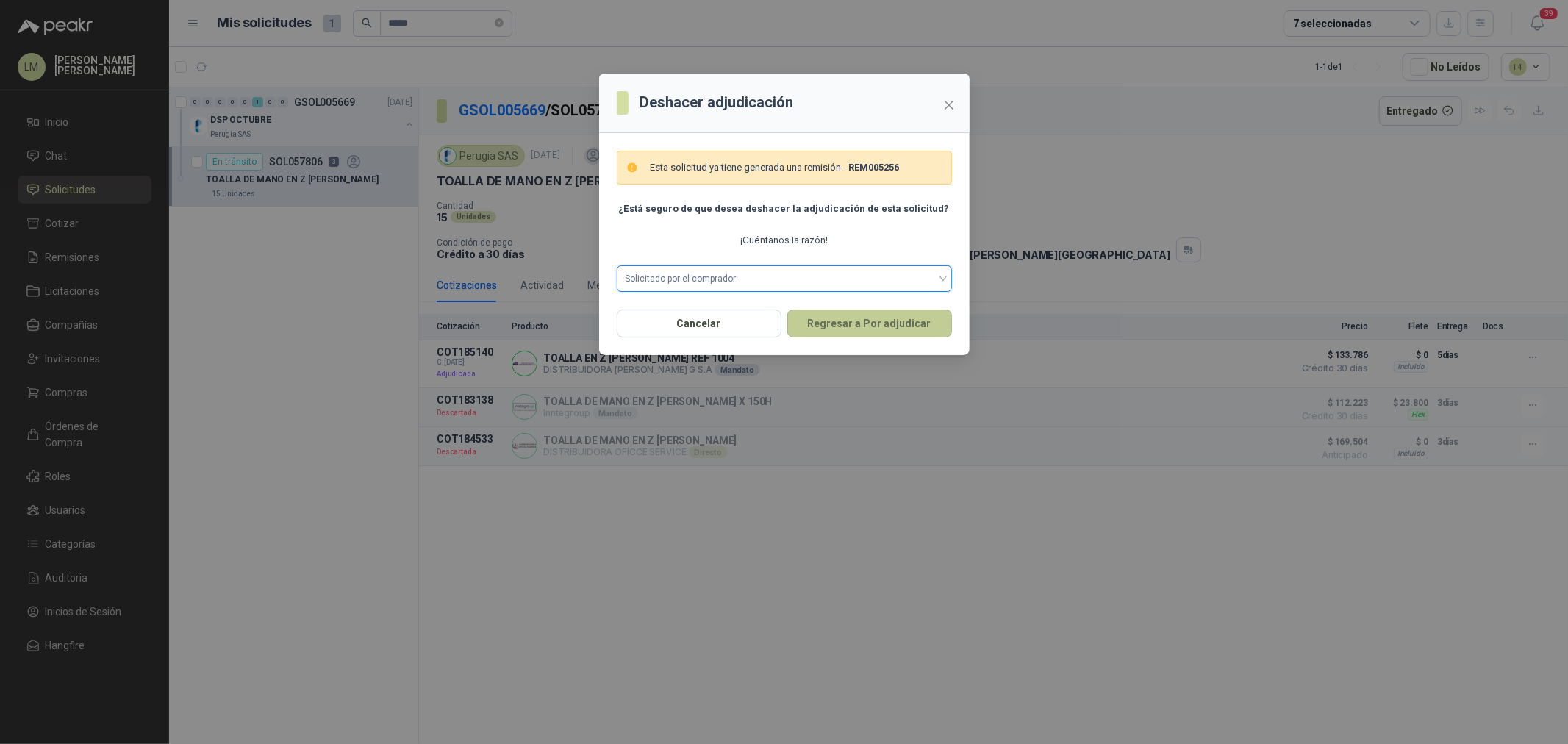
click at [873, 312] on button "Regresar a Por adjudicar" at bounding box center [869, 323] width 164 height 28
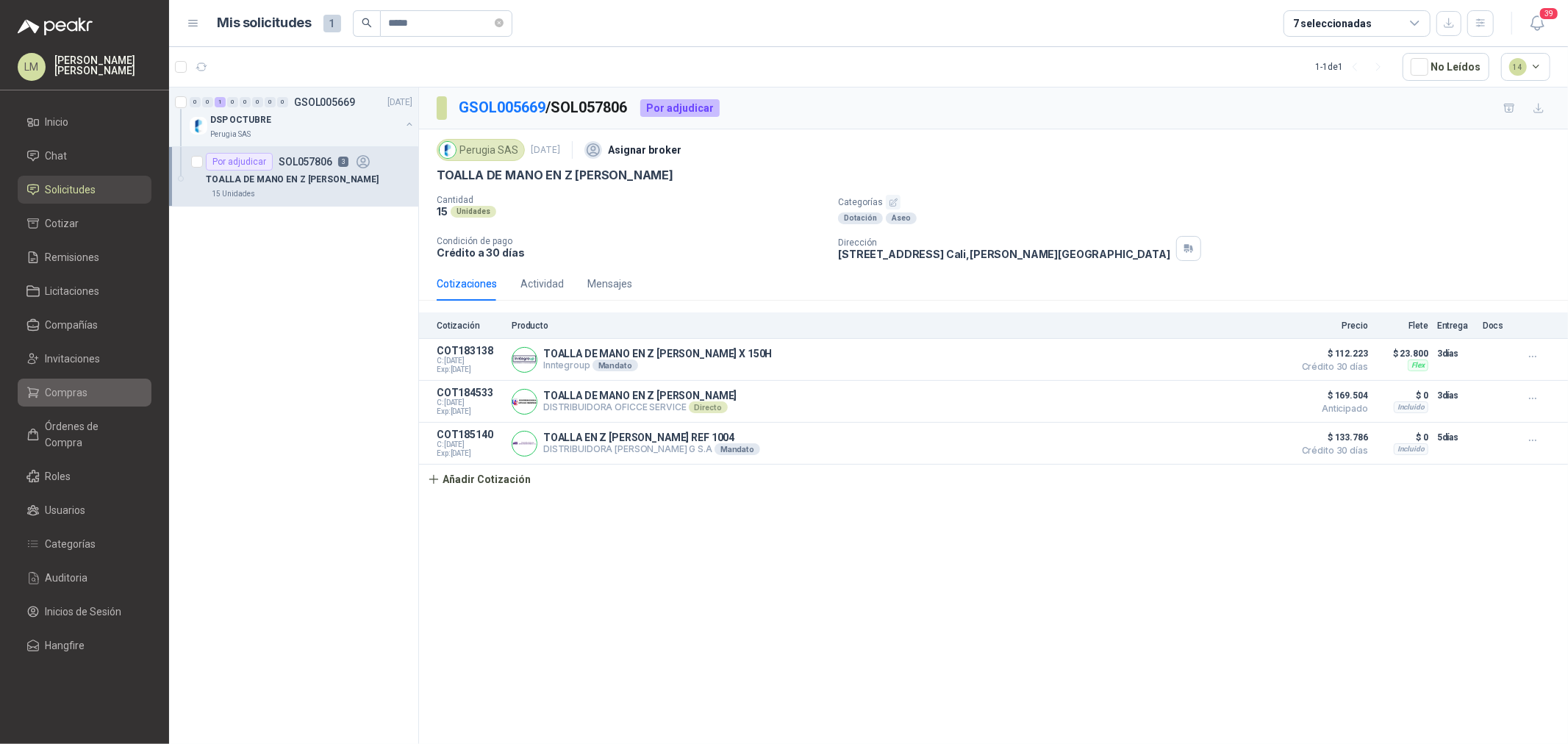
click at [63, 385] on span "Compras" at bounding box center [66, 393] width 42 height 16
